Goal: Task Accomplishment & Management: Manage account settings

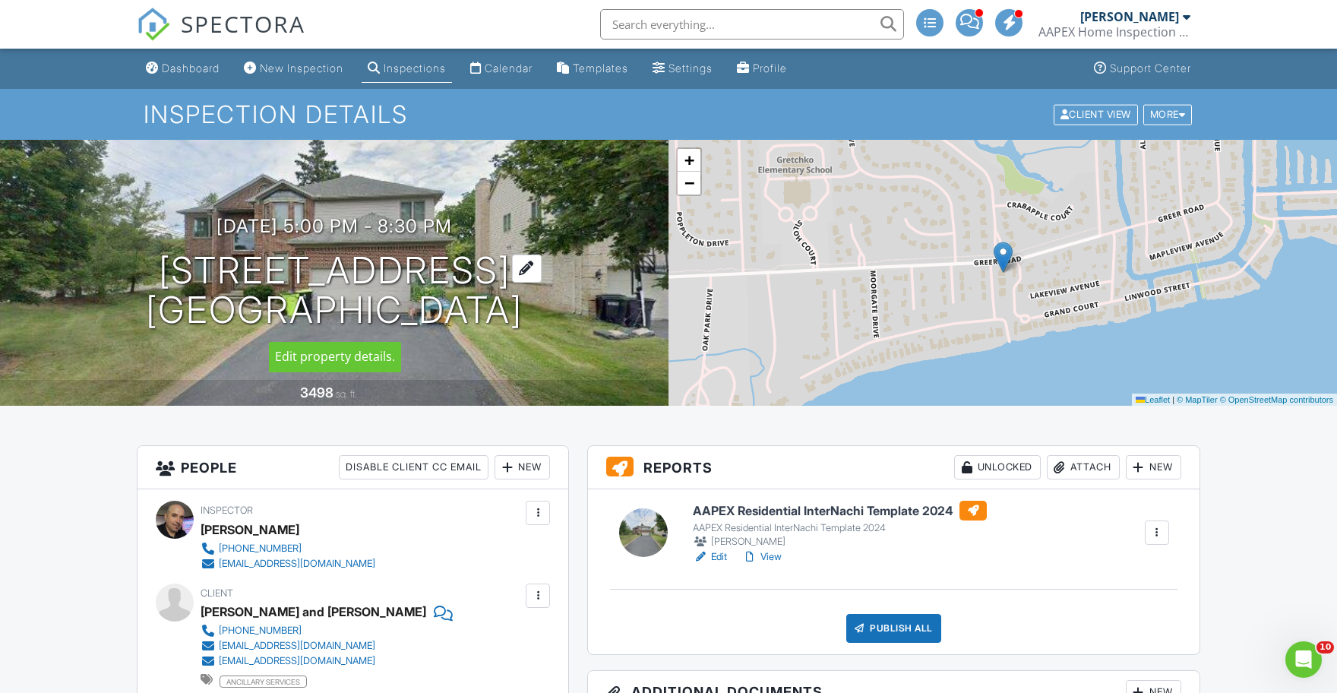
drag, startPoint x: 59, startPoint y: 257, endPoint x: 476, endPoint y: 305, distance: 419.9
click at [476, 305] on div "08/27/2025 5:00 pm - 8:30 pm 2115 Aldwin Dr West Bloomfield, MI 48324" at bounding box center [334, 273] width 668 height 115
copy h1 "2115 Aldwin Dr West Bloomfield, MI"
